Goal: Check status: Check status

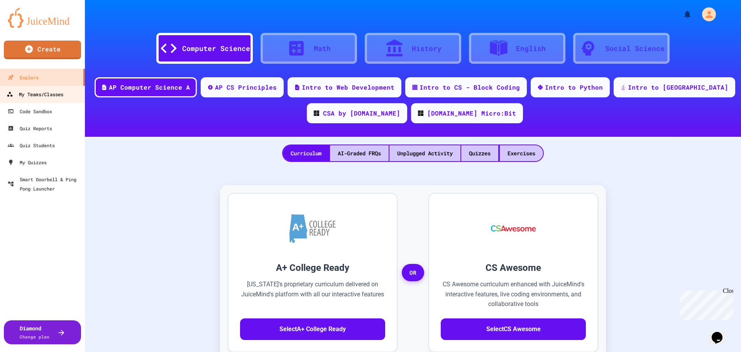
click at [32, 100] on link "My Teams/Classes" at bounding box center [43, 93] width 88 height 17
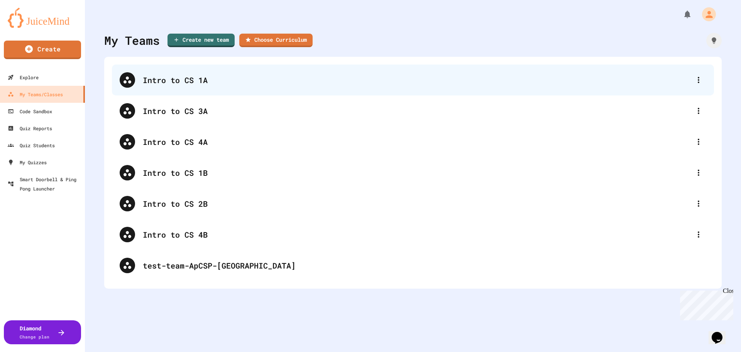
click at [174, 82] on div "Intro to CS 1A" at bounding box center [417, 80] width 548 height 12
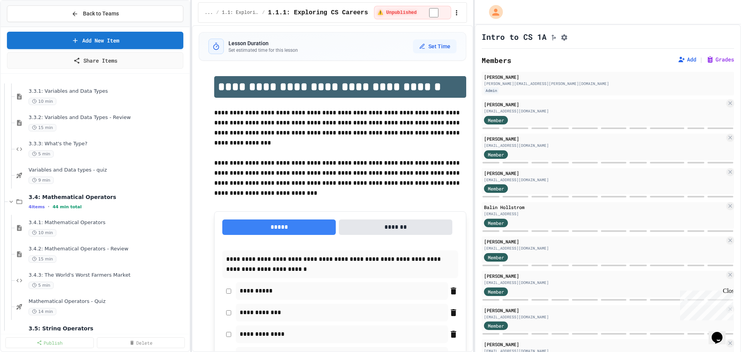
scroll to position [540, 0]
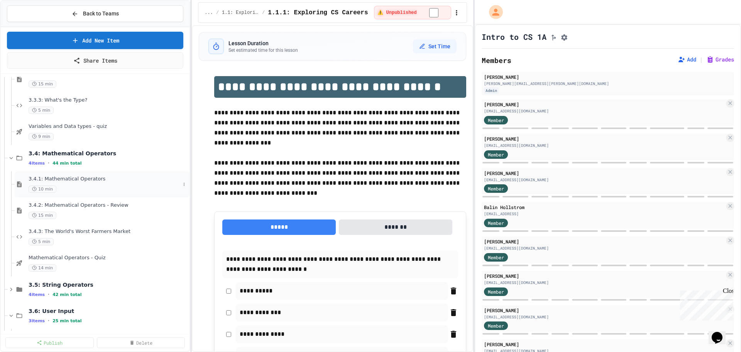
click at [109, 182] on span "3.4.1: Mathematical Operators" at bounding box center [105, 179] width 152 height 7
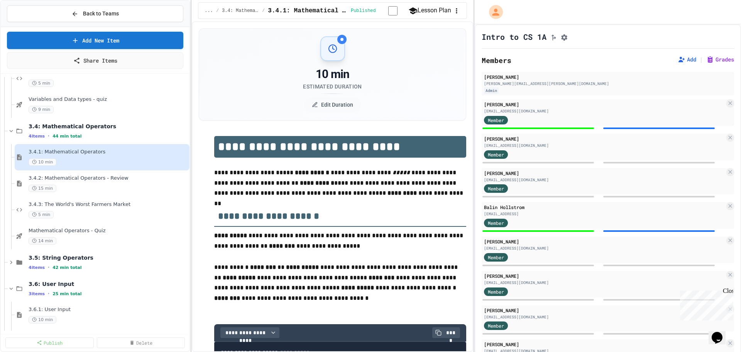
scroll to position [579, 0]
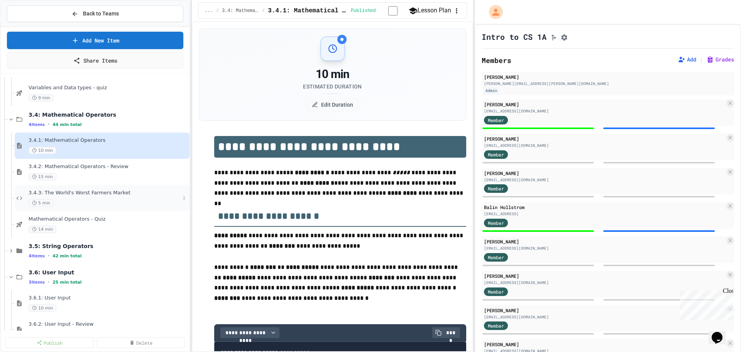
click at [126, 195] on span "3.4.3: The World's Worst Farmers Market" at bounding box center [105, 192] width 152 height 7
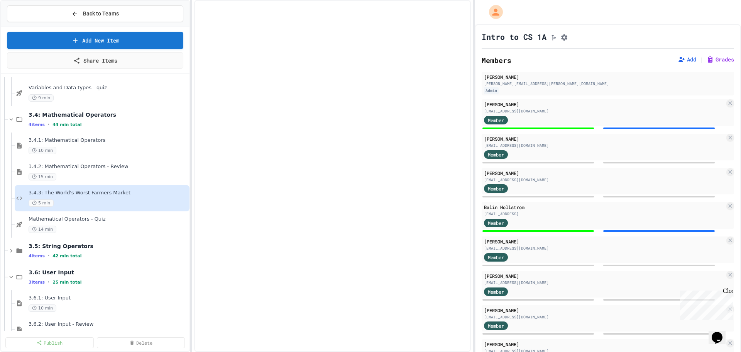
select select "*******"
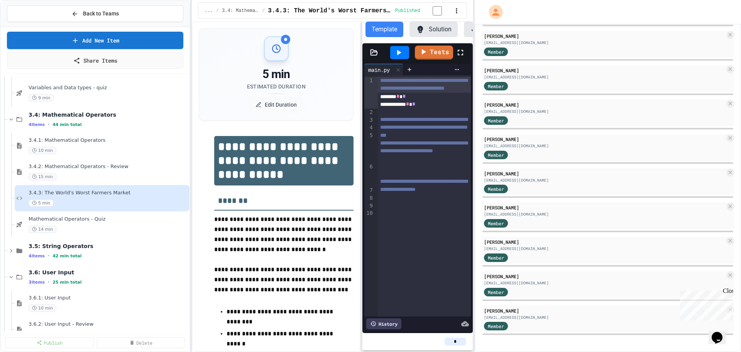
scroll to position [585, 0]
click at [88, 179] on div "15 min" at bounding box center [105, 176] width 152 height 7
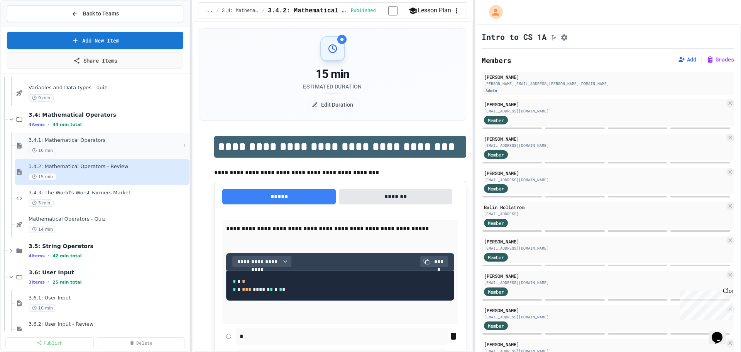
click at [59, 154] on div "10 min" at bounding box center [105, 150] width 152 height 7
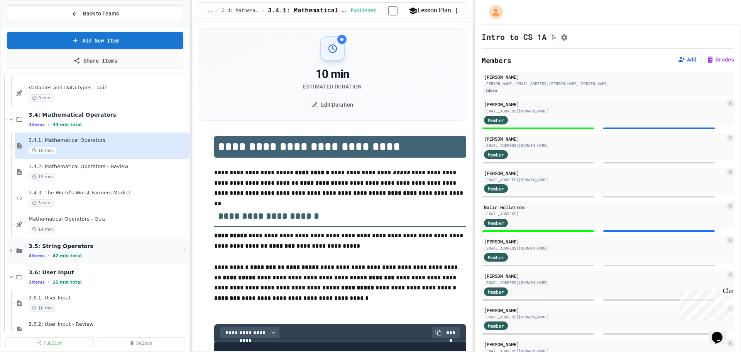
click at [89, 254] on div "4 items • 42 min total" at bounding box center [105, 255] width 152 height 6
click at [89, 278] on div "10 min" at bounding box center [105, 281] width 152 height 7
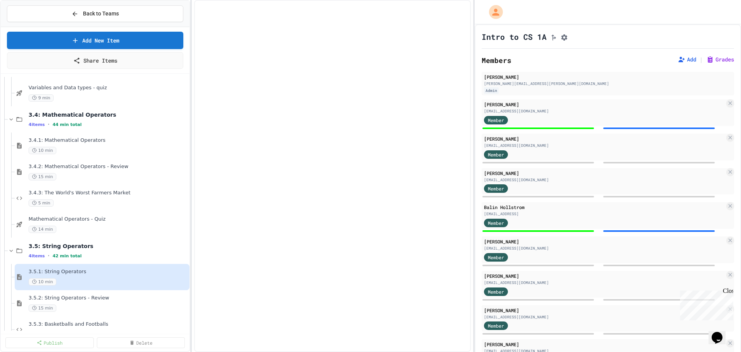
select select "***"
select select "*******"
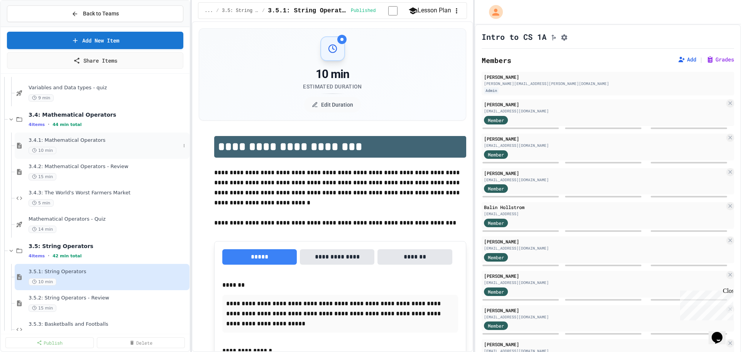
click at [129, 146] on div "3.4.1: Mathematical Operators 10 min" at bounding box center [105, 145] width 152 height 17
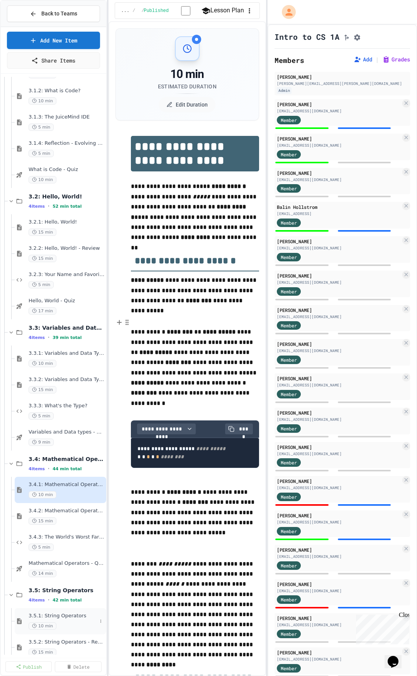
scroll to position [213, 0]
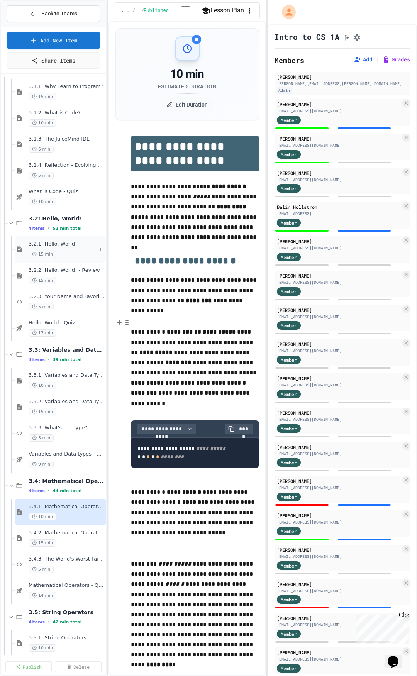
click at [66, 241] on span "3.2.1: Hello, World!" at bounding box center [63, 244] width 68 height 7
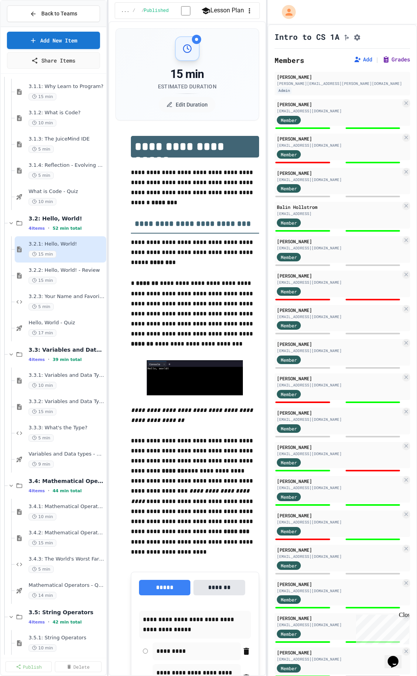
click at [383, 59] on button "Grades" at bounding box center [396, 60] width 28 height 8
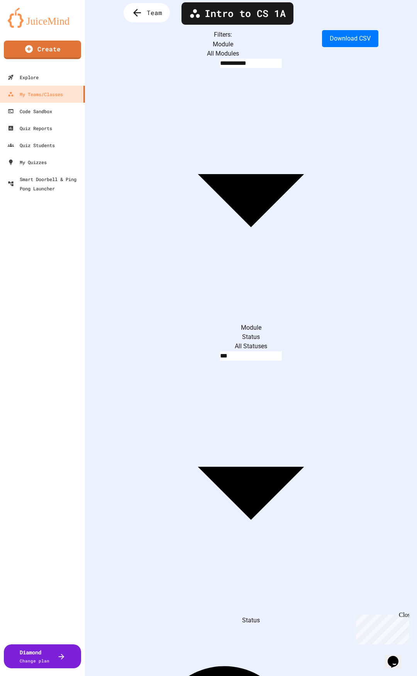
scroll to position [8, 0]
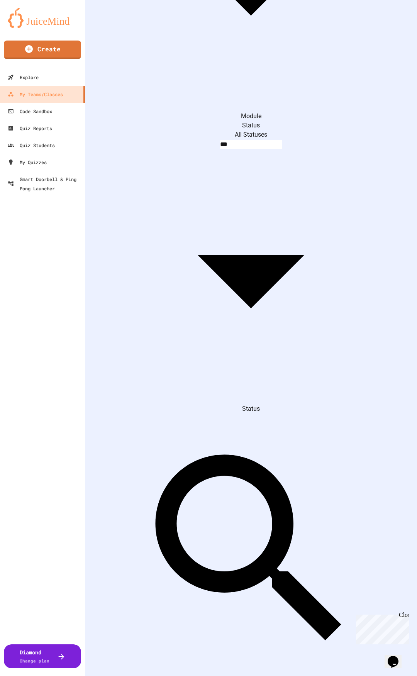
scroll to position [0, 593]
click at [404, 351] on div "Close" at bounding box center [404, 616] width 10 height 10
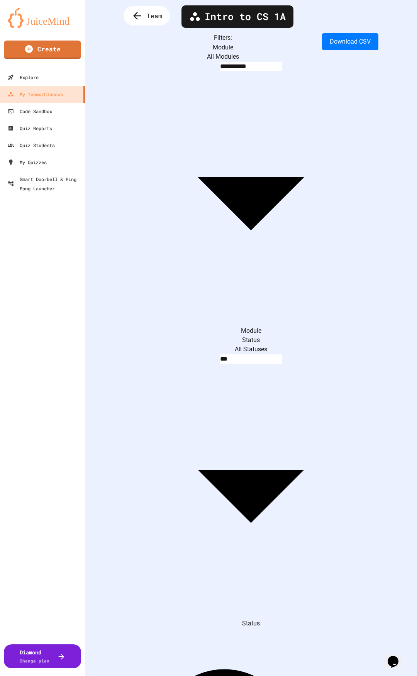
scroll to position [0, 0]
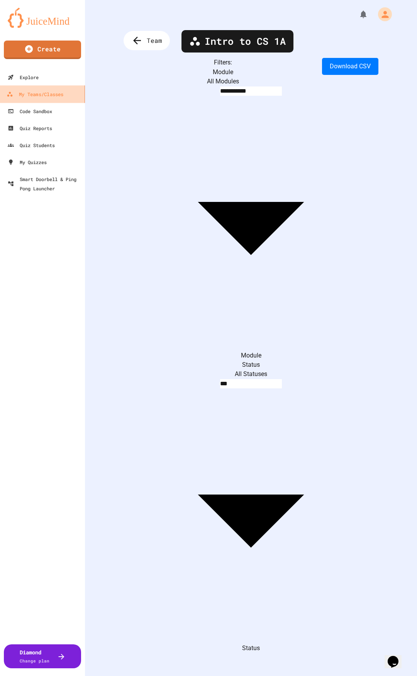
click at [57, 93] on div "My Teams/Classes" at bounding box center [35, 95] width 57 height 10
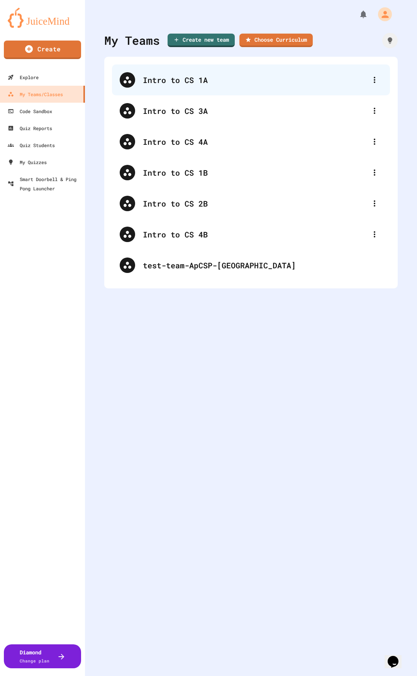
click at [204, 78] on div "Intro to CS 1A" at bounding box center [255, 80] width 224 height 12
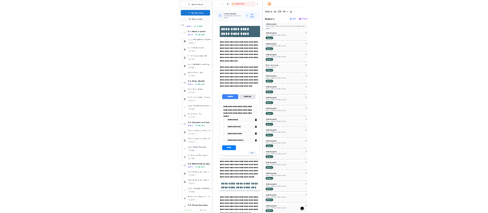
scroll to position [193, 0]
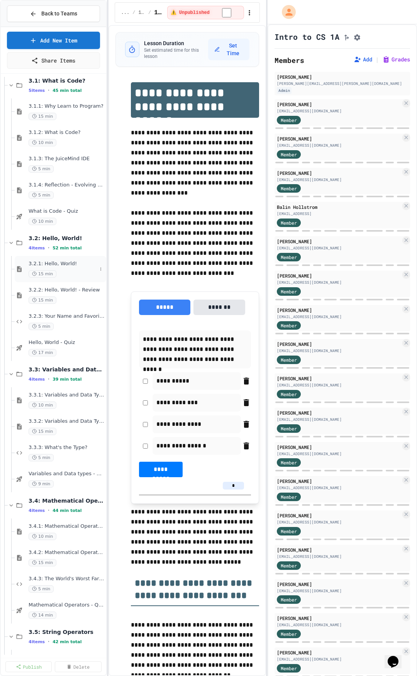
click at [42, 270] on span "15 min" at bounding box center [43, 273] width 28 height 7
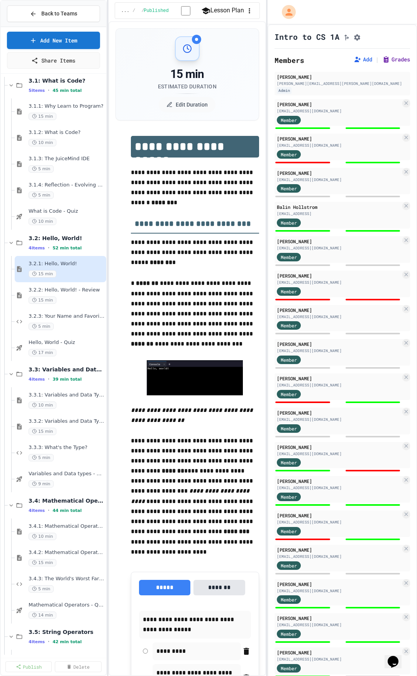
click at [393, 62] on button "Grades" at bounding box center [396, 60] width 28 height 8
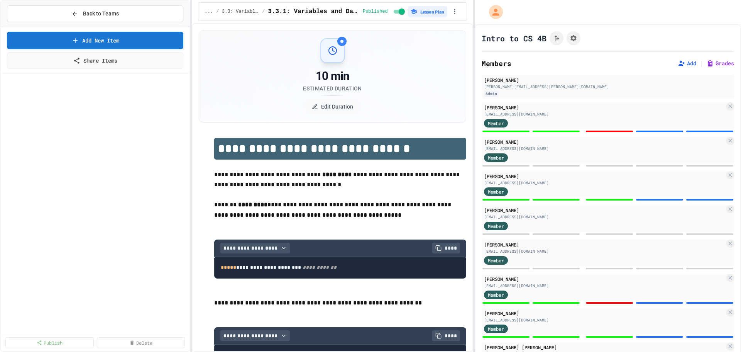
select select "***"
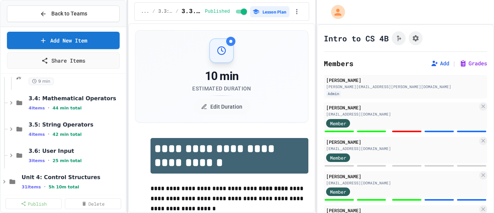
scroll to position [490, 0]
click at [69, 9] on button "Back to Teams" at bounding box center [63, 13] width 113 height 17
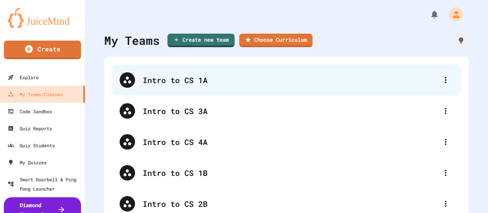
click at [193, 77] on div "Intro to CS 1A" at bounding box center [290, 80] width 295 height 12
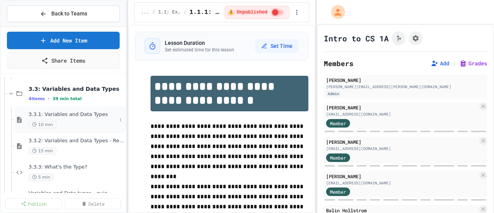
scroll to position [473, 0]
